Goal: Task Accomplishment & Management: Manage account settings

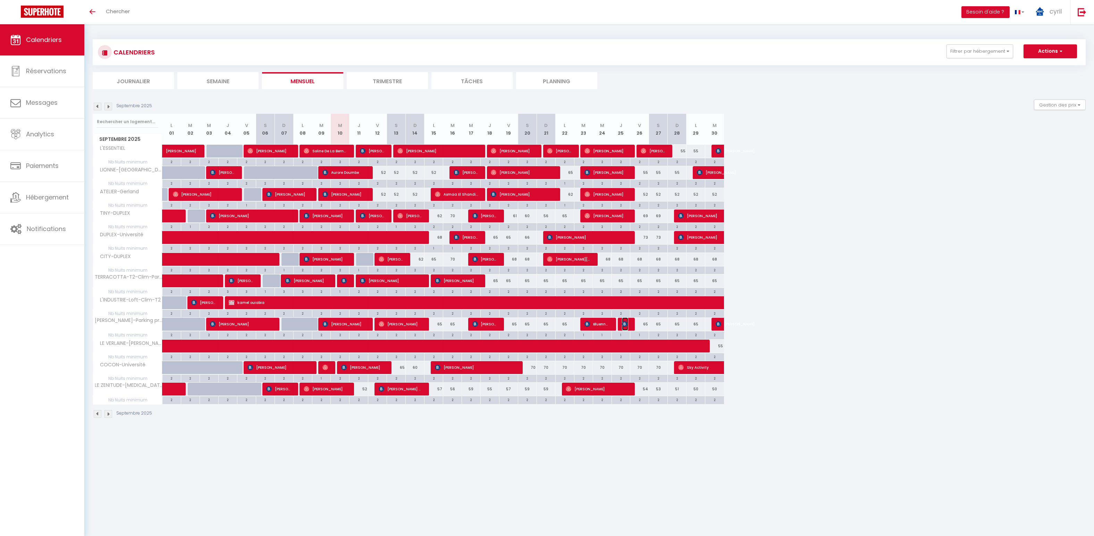
click at [623, 323] on img at bounding box center [625, 324] width 6 height 6
select select "OK"
select select "KO"
select select "0"
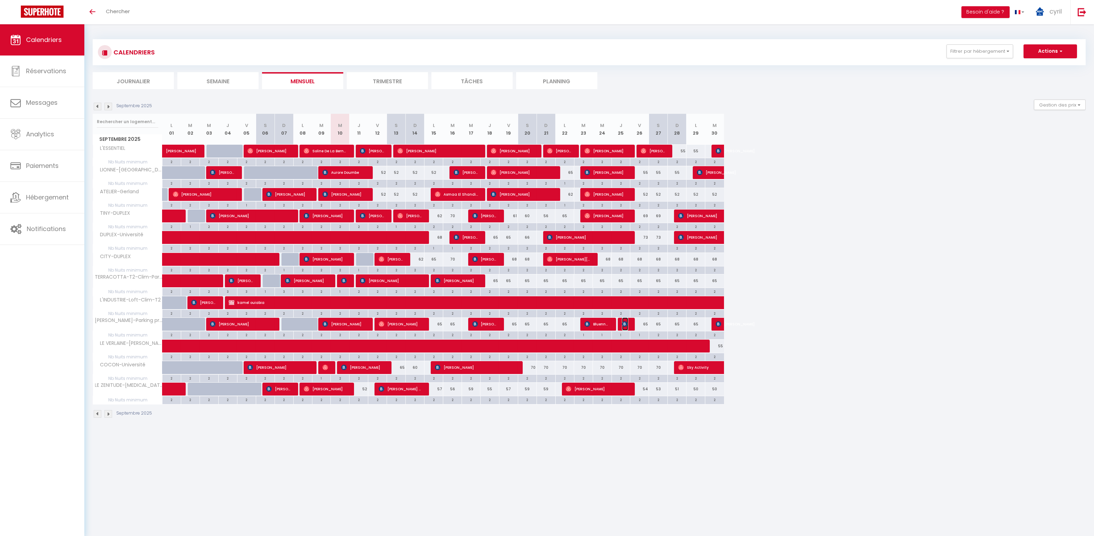
select select "1"
select select
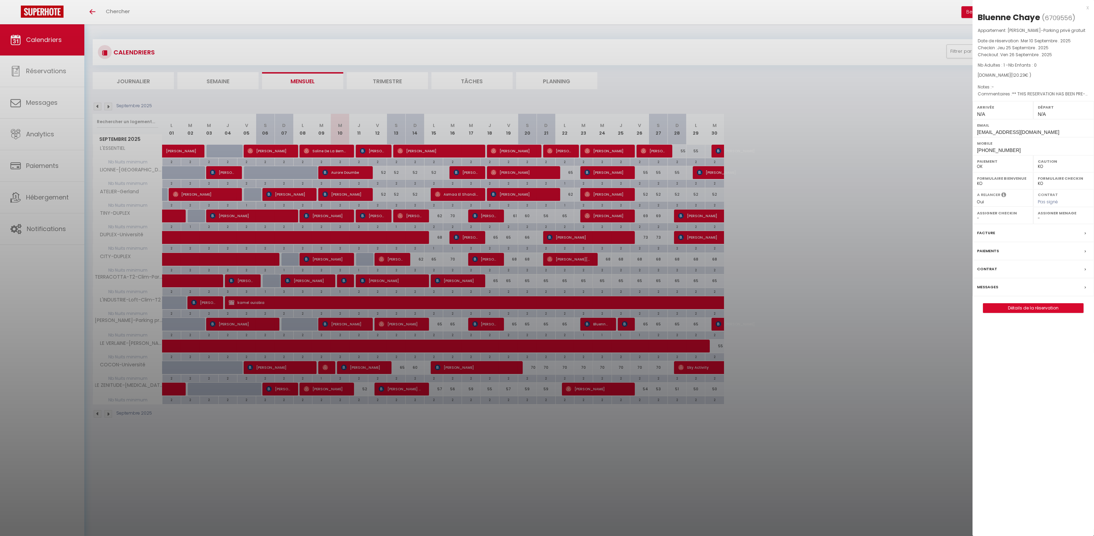
click at [1087, 7] on div "x" at bounding box center [1030, 7] width 116 height 8
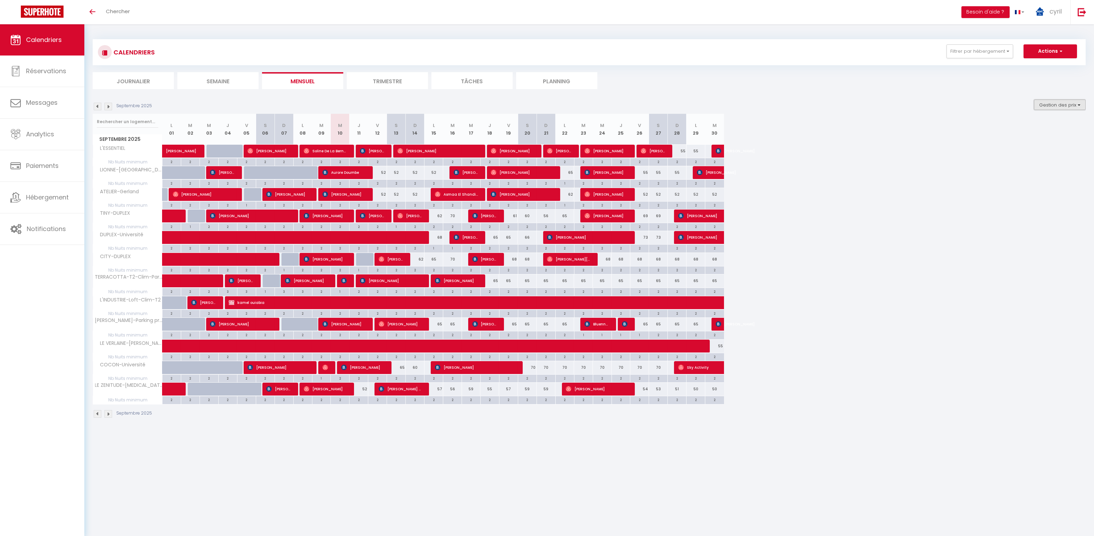
click at [1057, 109] on button "Gestion des prix" at bounding box center [1060, 105] width 52 height 10
click at [643, 335] on div "1" at bounding box center [639, 334] width 18 height 7
type input "1"
type input "Ven 26 Septembre 2025"
type input "[DATE]"
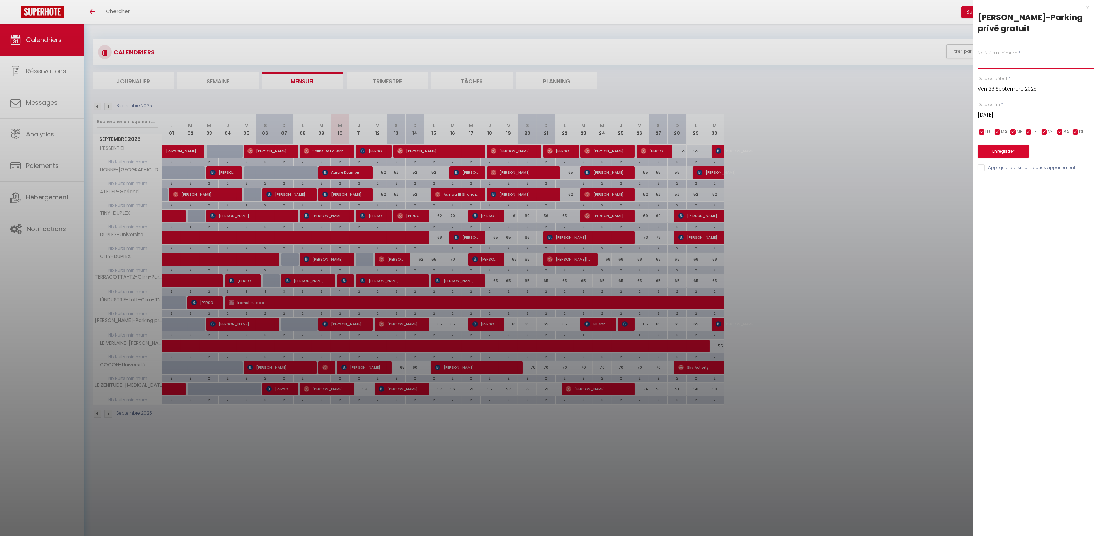
drag, startPoint x: 980, startPoint y: 63, endPoint x: 972, endPoint y: 63, distance: 8.7
click at [972, 62] on div "Nb Nuits minimum * 1 Date de début * [DATE] < [DATE] > Dim Lun Mar Mer Jeu Ven …" at bounding box center [1032, 106] width 121 height 131
type input "2"
click at [1009, 153] on button "Enregistrer" at bounding box center [1002, 151] width 51 height 12
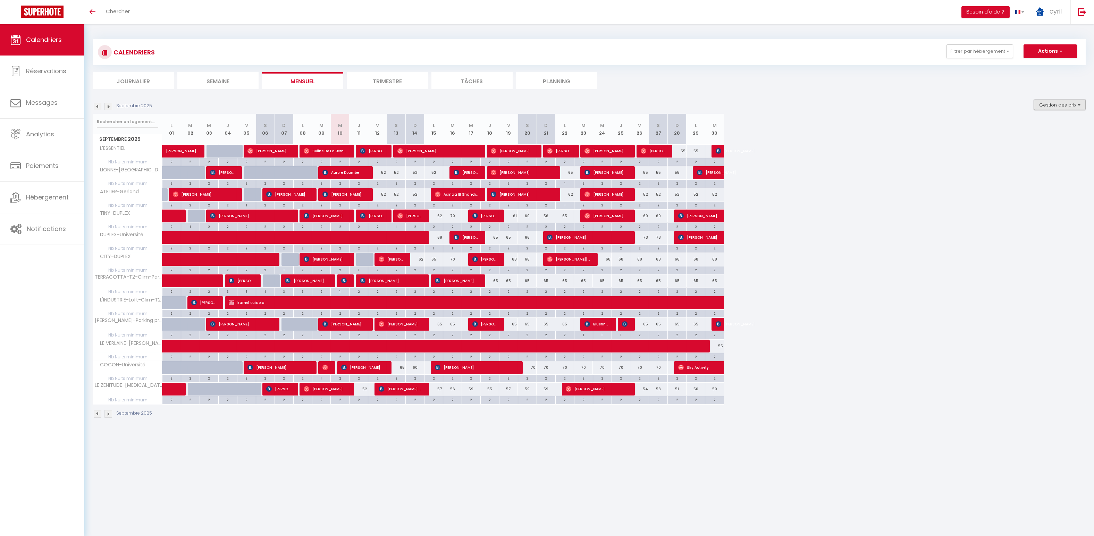
click at [1066, 102] on button "Gestion des prix" at bounding box center [1060, 105] width 52 height 10
click at [1029, 126] on input "Nb Nuits minimum" at bounding box center [1053, 126] width 62 height 7
checkbox input "false"
